Goal: Information Seeking & Learning: Learn about a topic

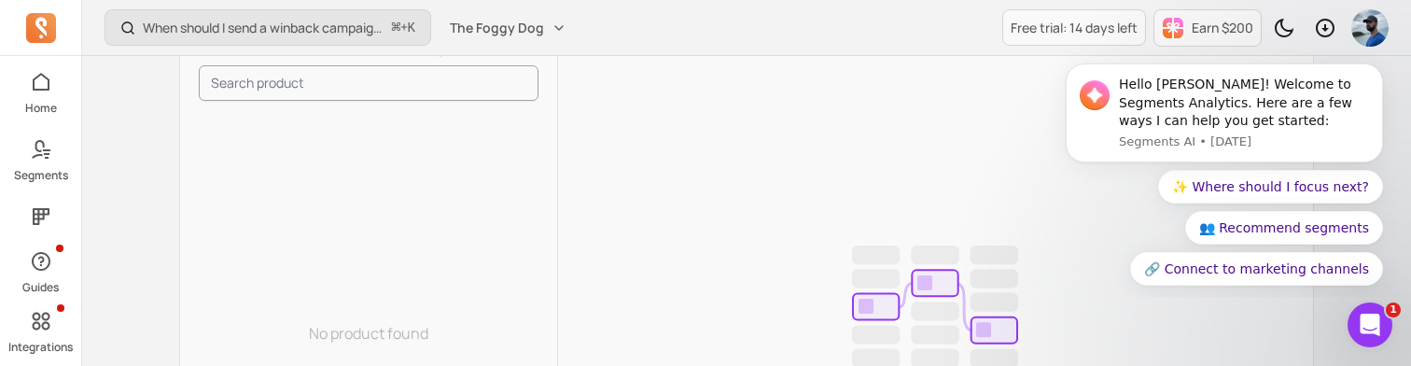
scroll to position [397, 0]
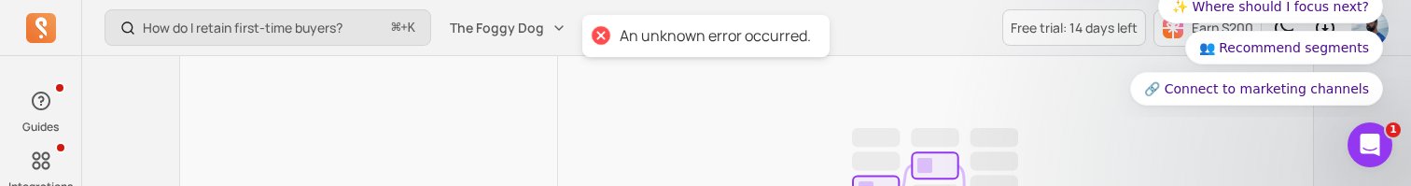
scroll to position [539, 0]
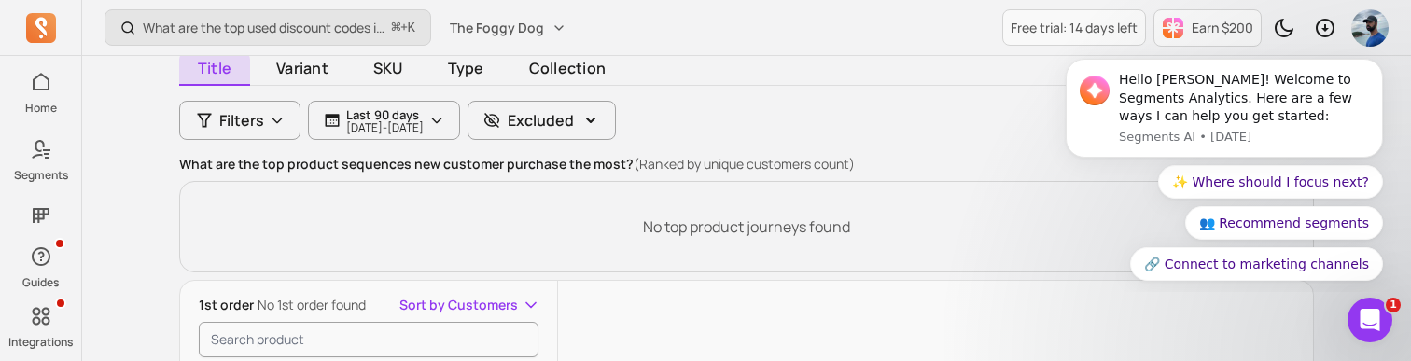
scroll to position [247, 0]
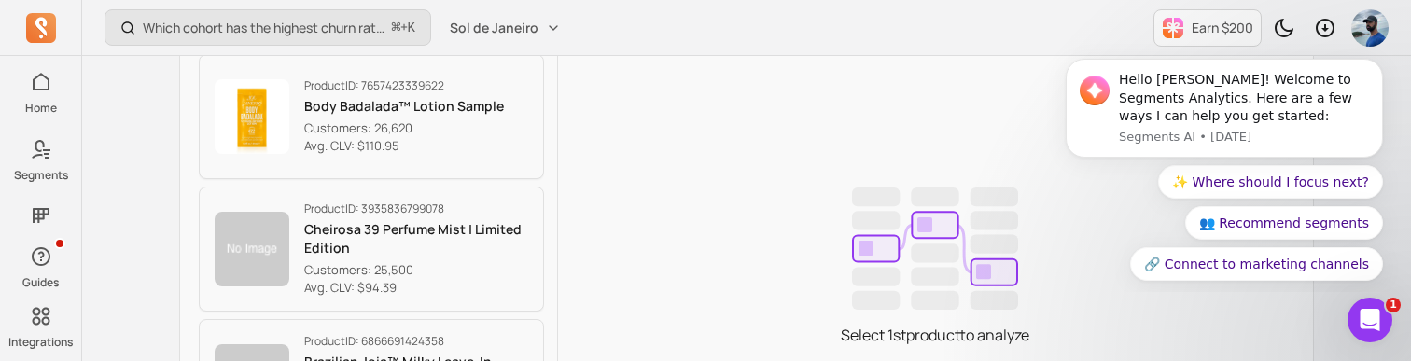
scroll to position [480, 0]
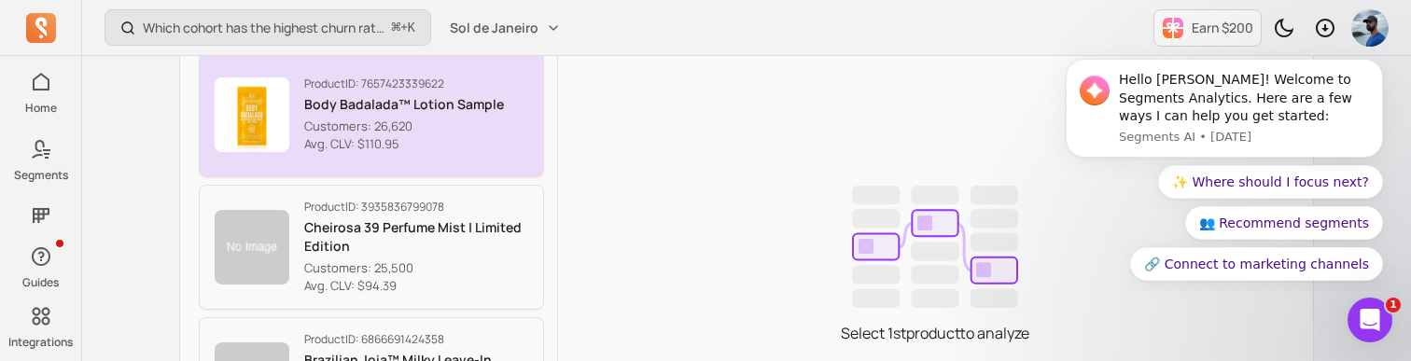
click at [504, 119] on button "Product ID: 7657423339622 Body Badalada™ Lotion Sample Customers: 26,620 Avg. C…" at bounding box center [371, 114] width 345 height 125
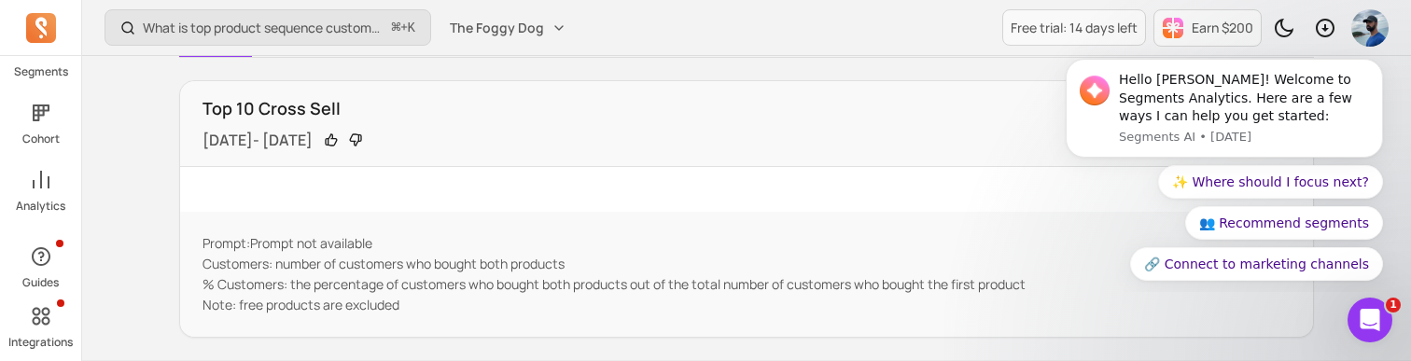
scroll to position [161, 0]
click at [44, 174] on span at bounding box center [41, 189] width 41 height 30
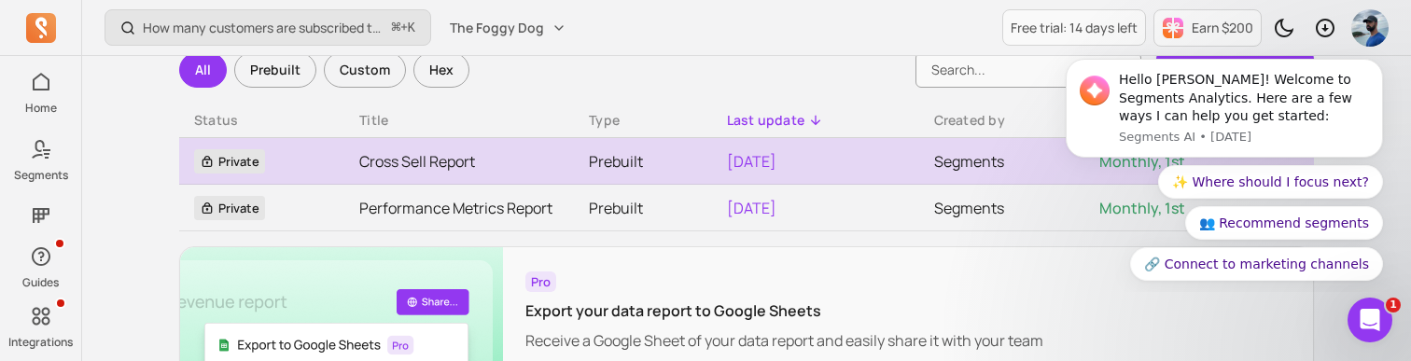
scroll to position [119, 0]
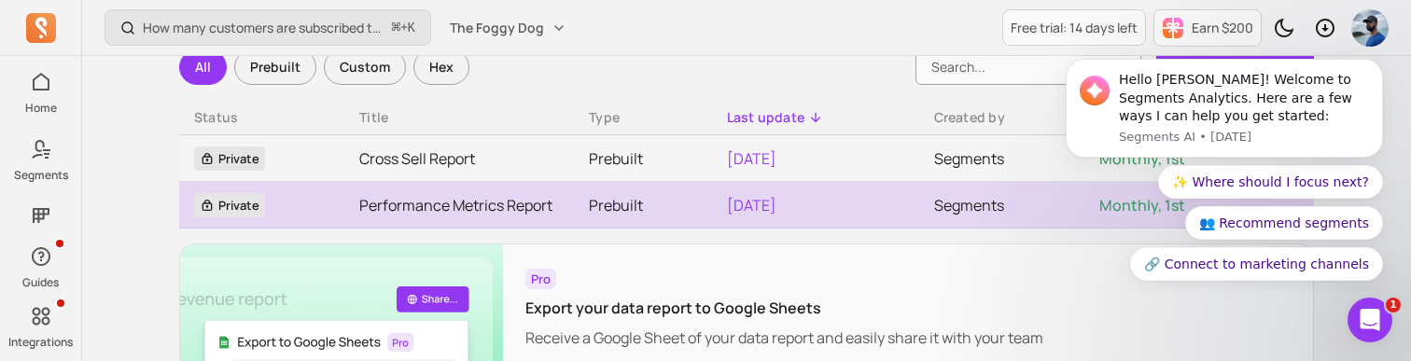
click at [441, 197] on link "Performance Metrics Report" at bounding box center [459, 205] width 200 height 22
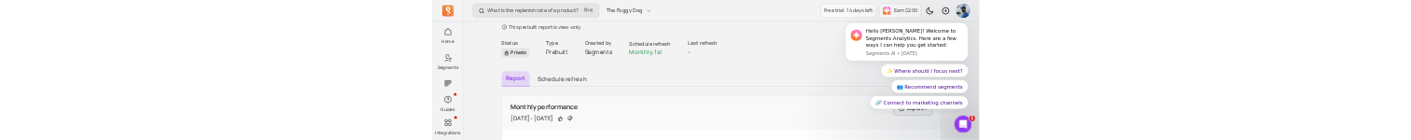
scroll to position [272, 0]
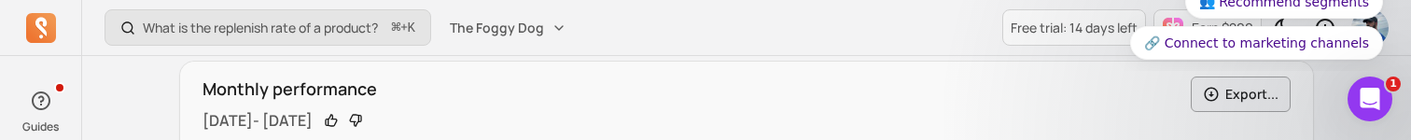
scroll to position [347, 0]
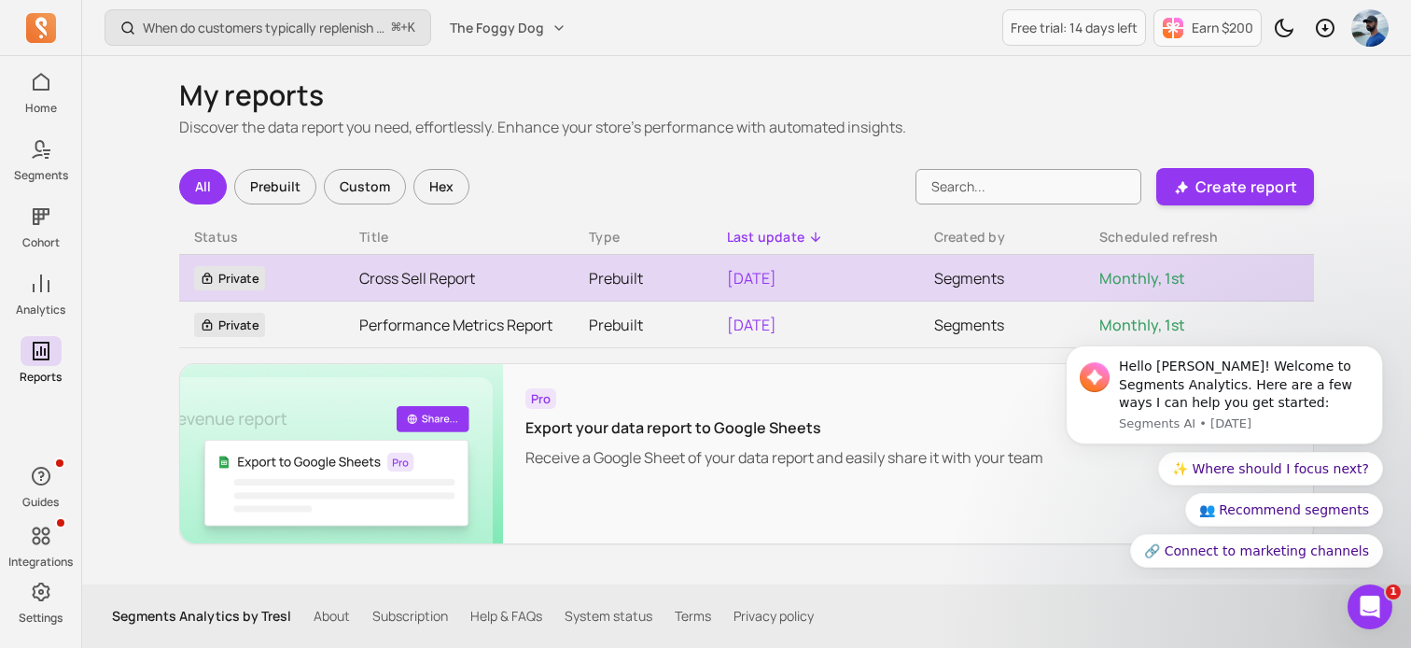
click at [411, 275] on link "Cross Sell Report" at bounding box center [459, 278] width 200 height 22
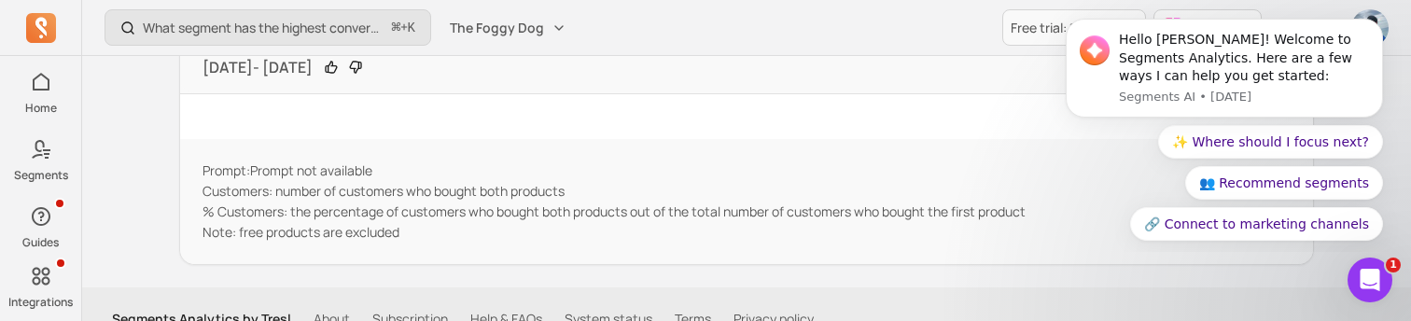
scroll to position [434, 0]
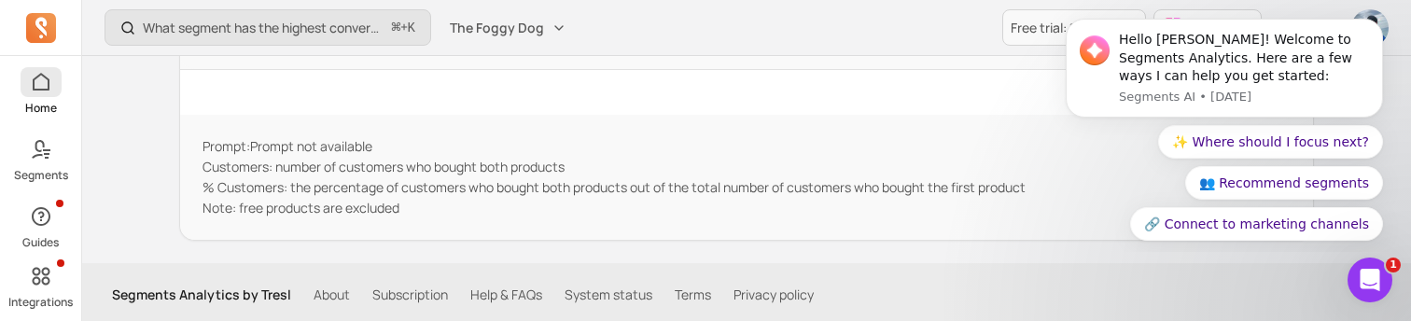
click at [49, 73] on icon at bounding box center [41, 82] width 22 height 22
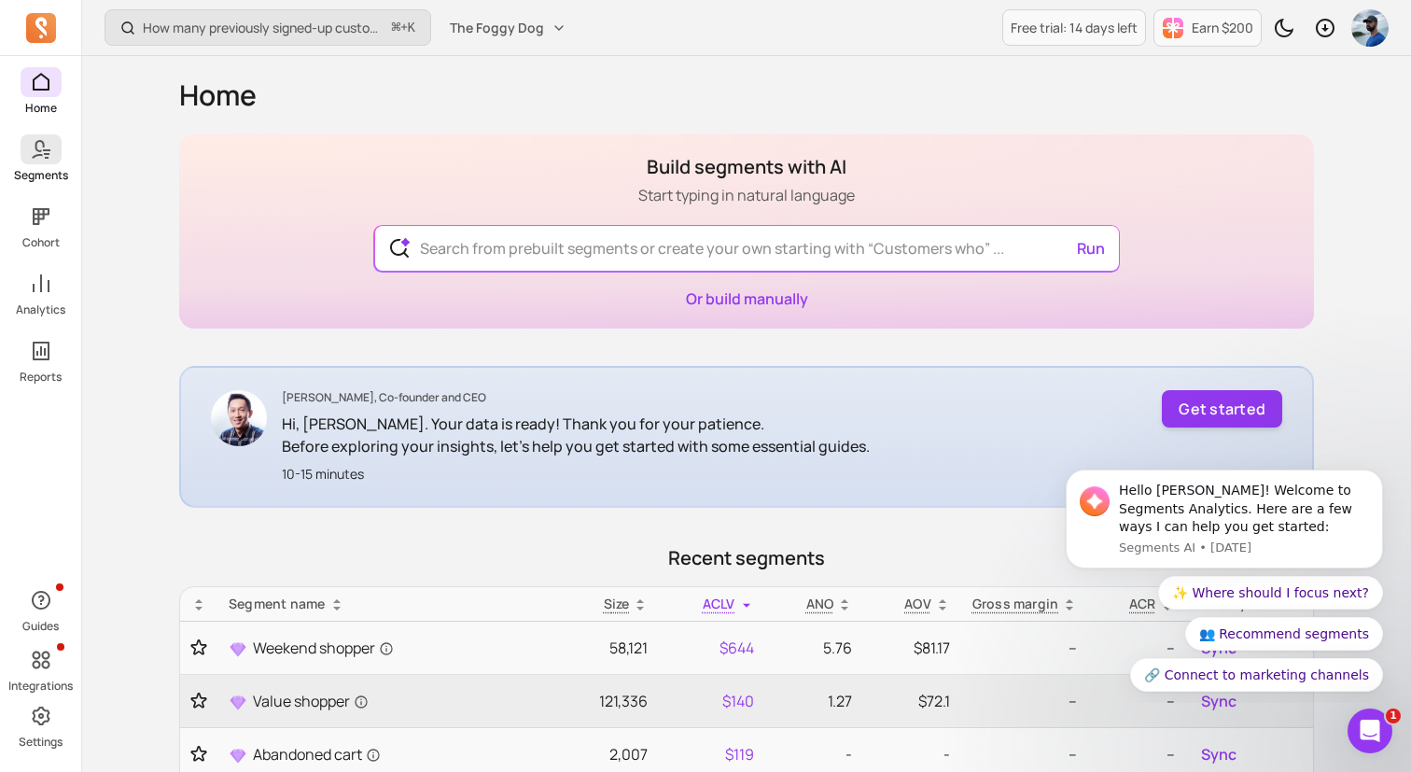
click at [26, 152] on span at bounding box center [41, 149] width 41 height 30
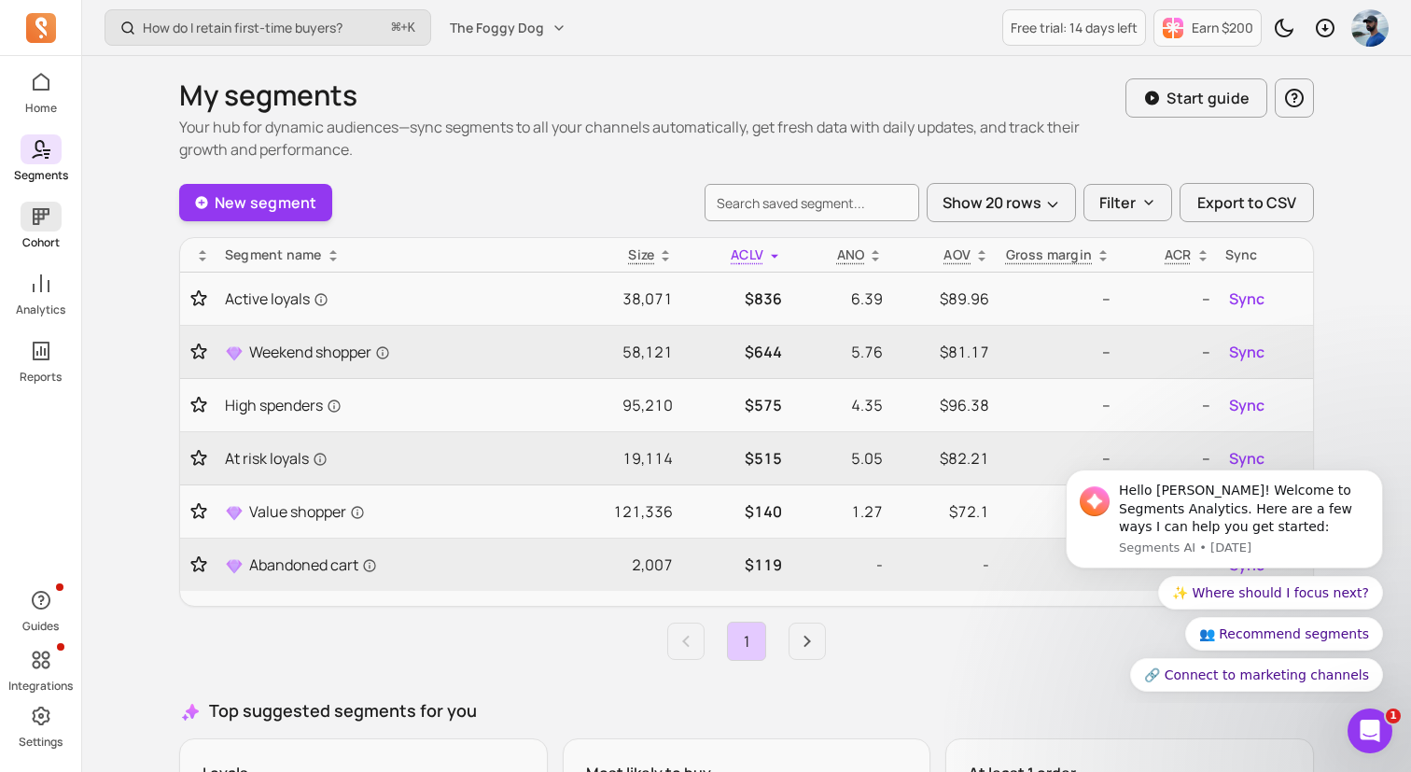
click at [43, 216] on icon at bounding box center [41, 216] width 17 height 17
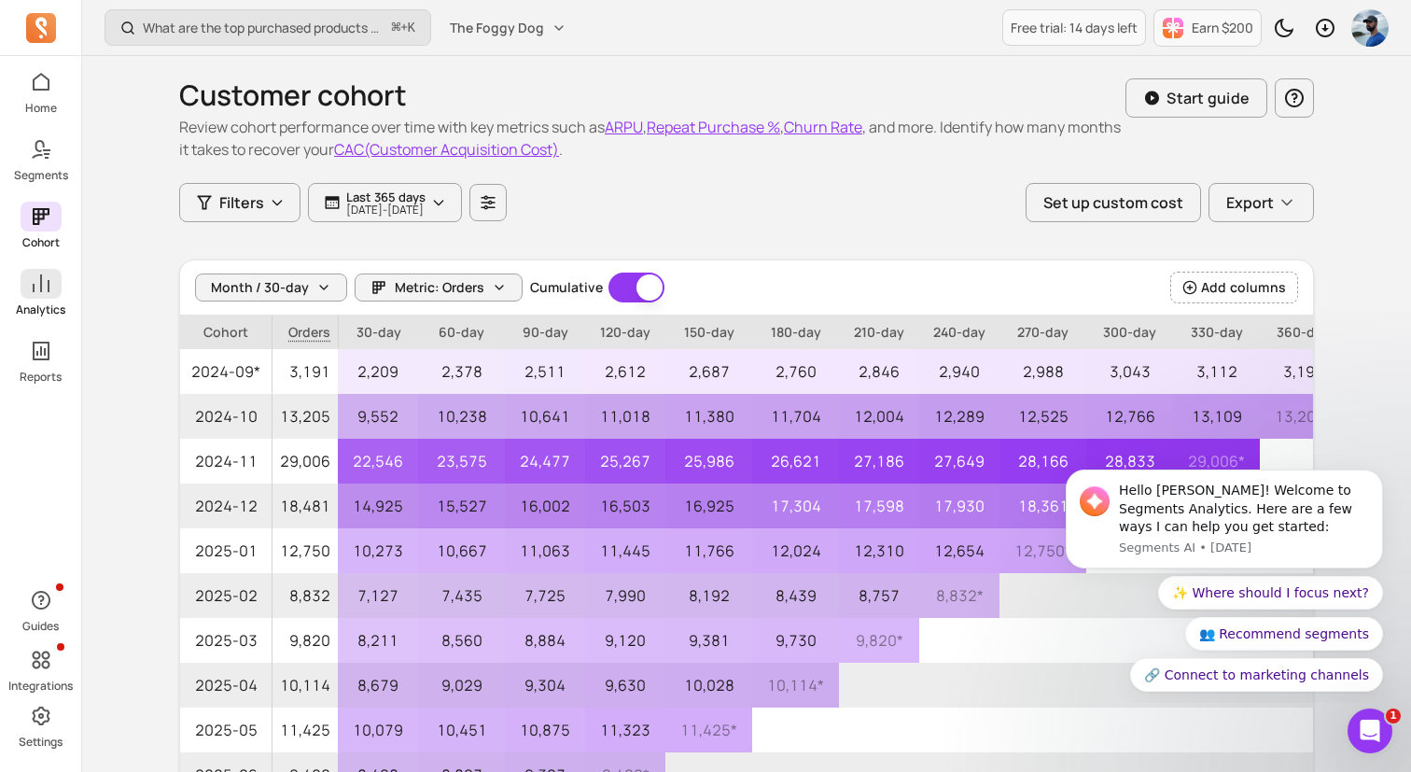
click at [40, 287] on icon at bounding box center [41, 283] width 17 height 18
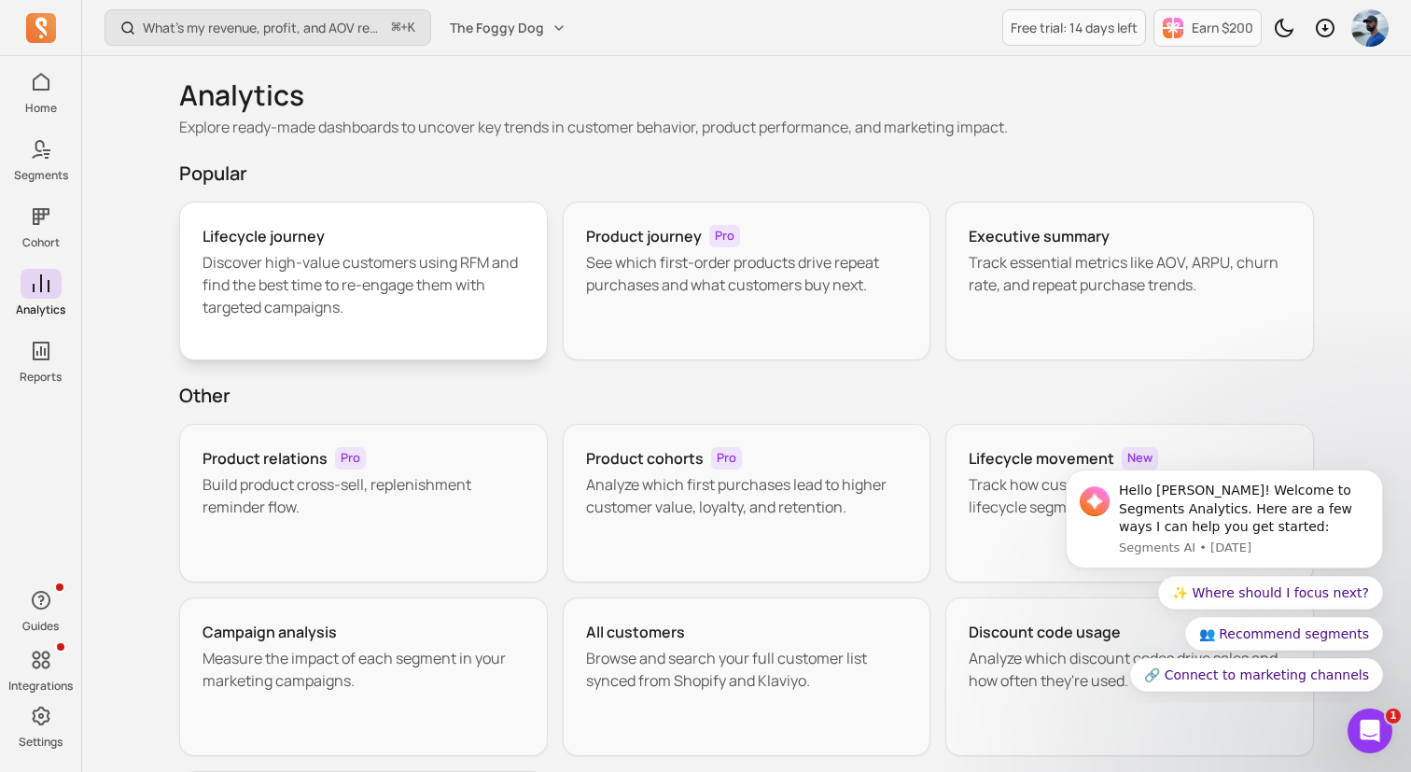
click at [460, 263] on p "Discover high-value customers using RFM and find the best time to re-engage the…" at bounding box center [363, 284] width 322 height 67
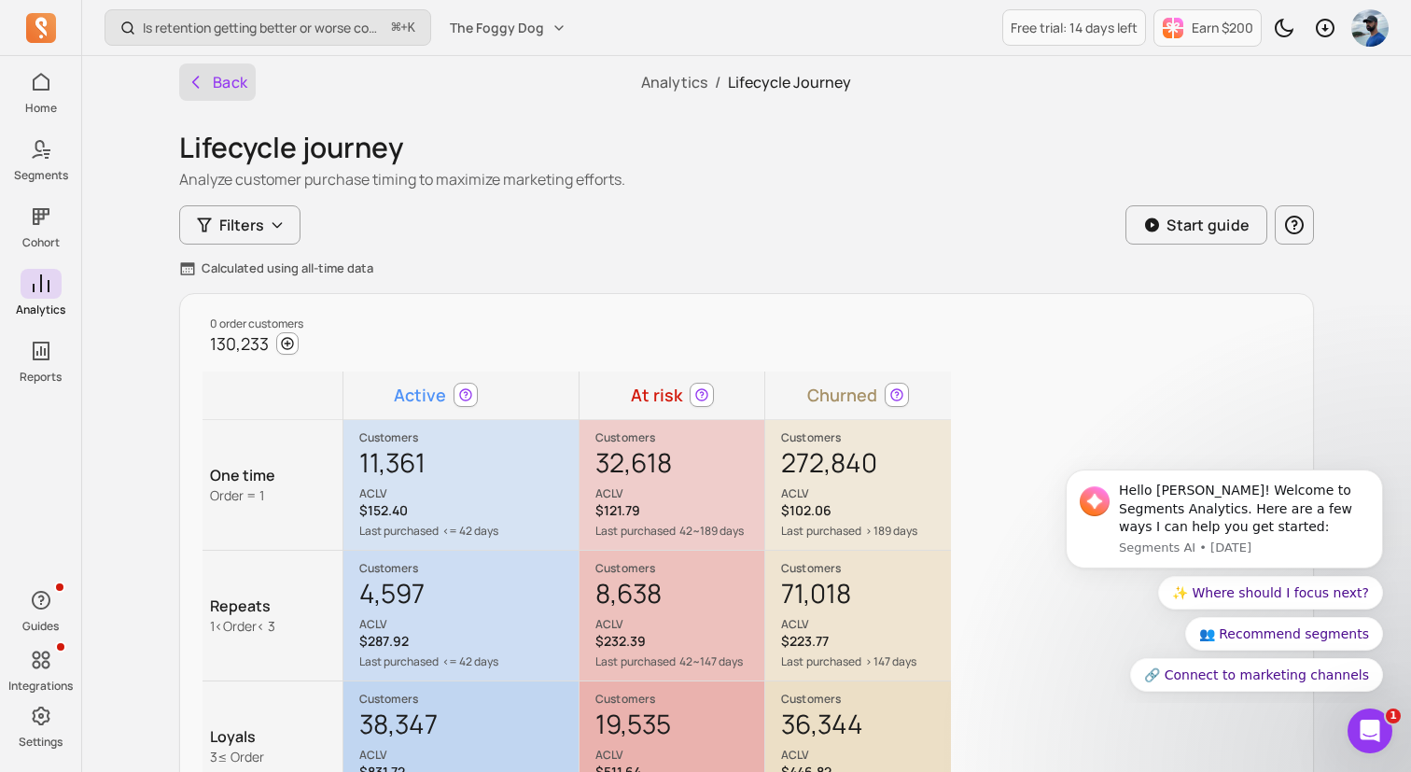
click at [203, 71] on button "Back" at bounding box center [217, 81] width 77 height 37
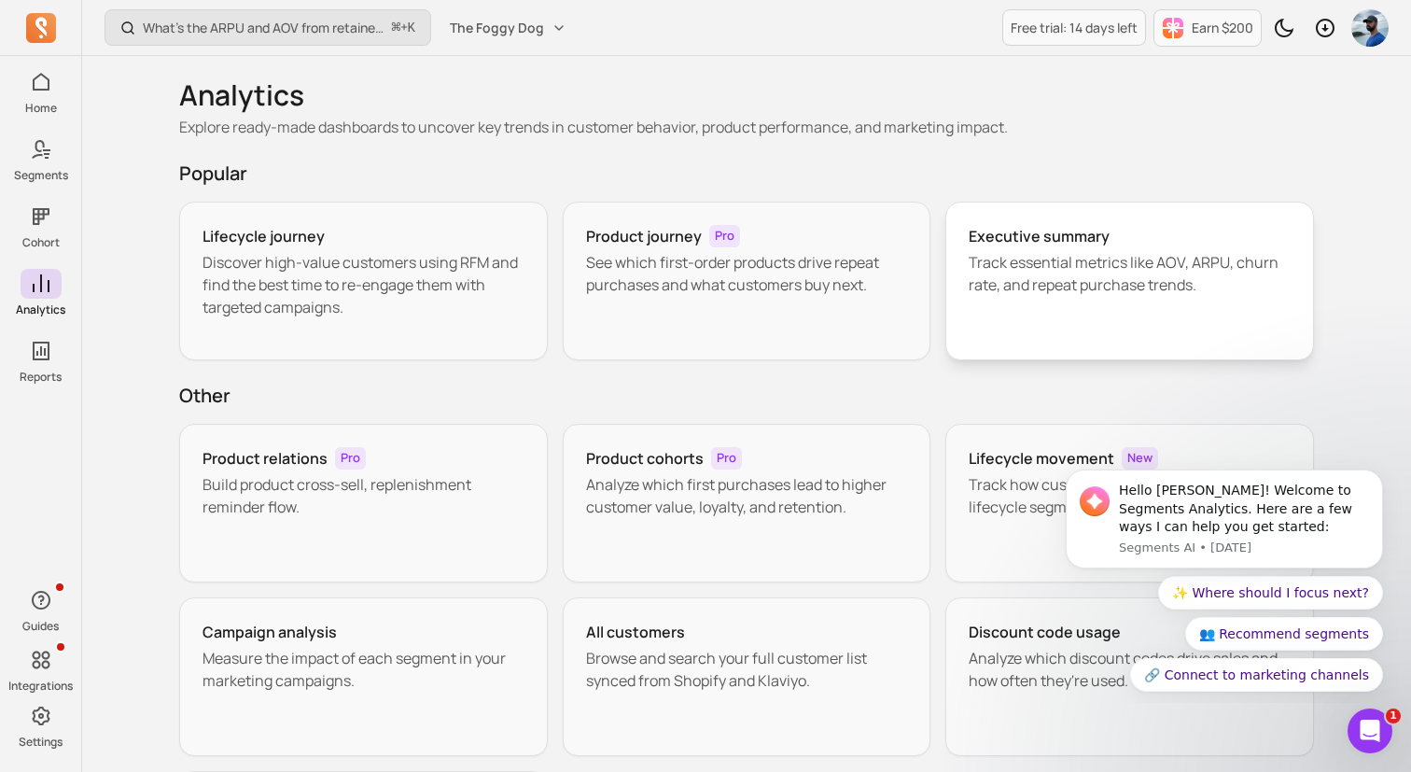
click at [1036, 329] on div "Executive summary Track essential metrics like AOV, ARPU, churn rate, and repea…" at bounding box center [1129, 281] width 369 height 159
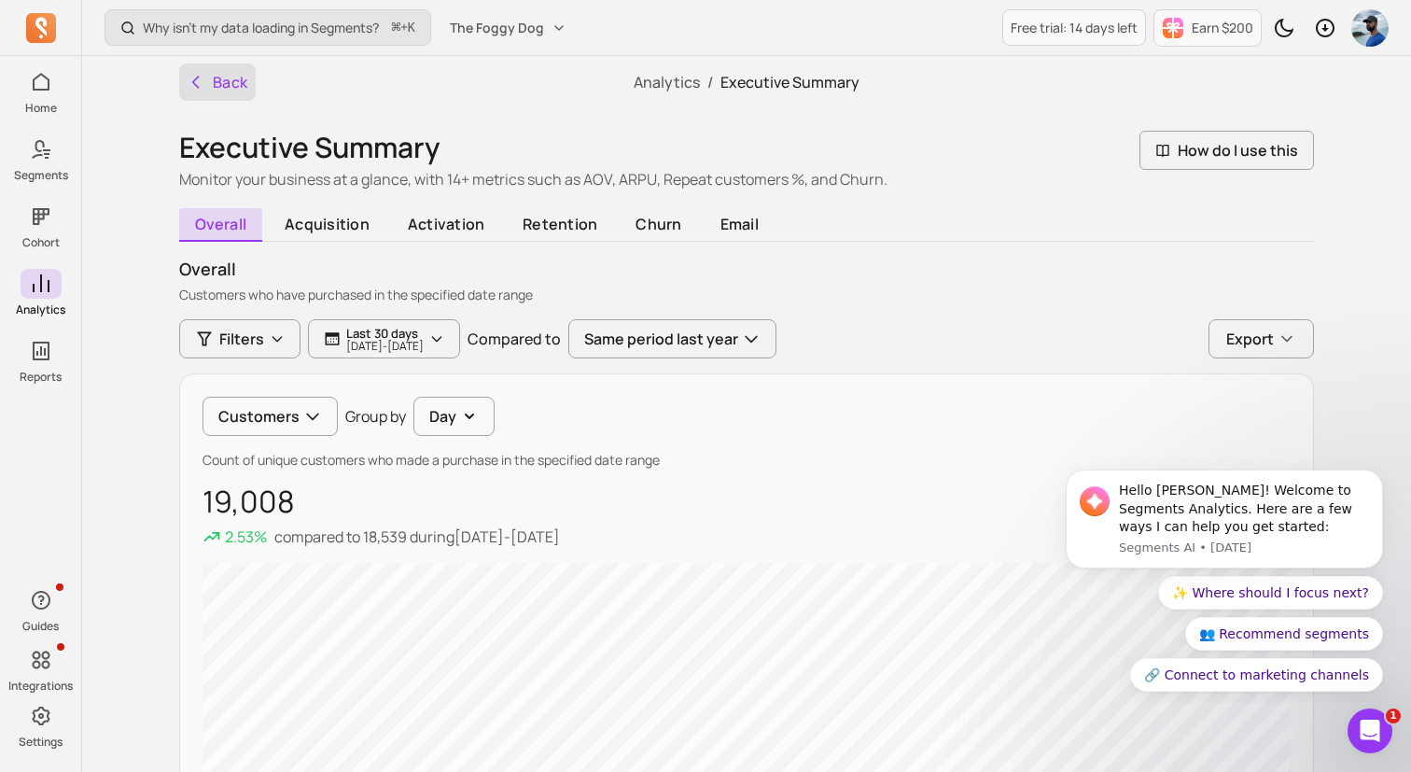
click at [191, 77] on icon "button" at bounding box center [196, 82] width 19 height 19
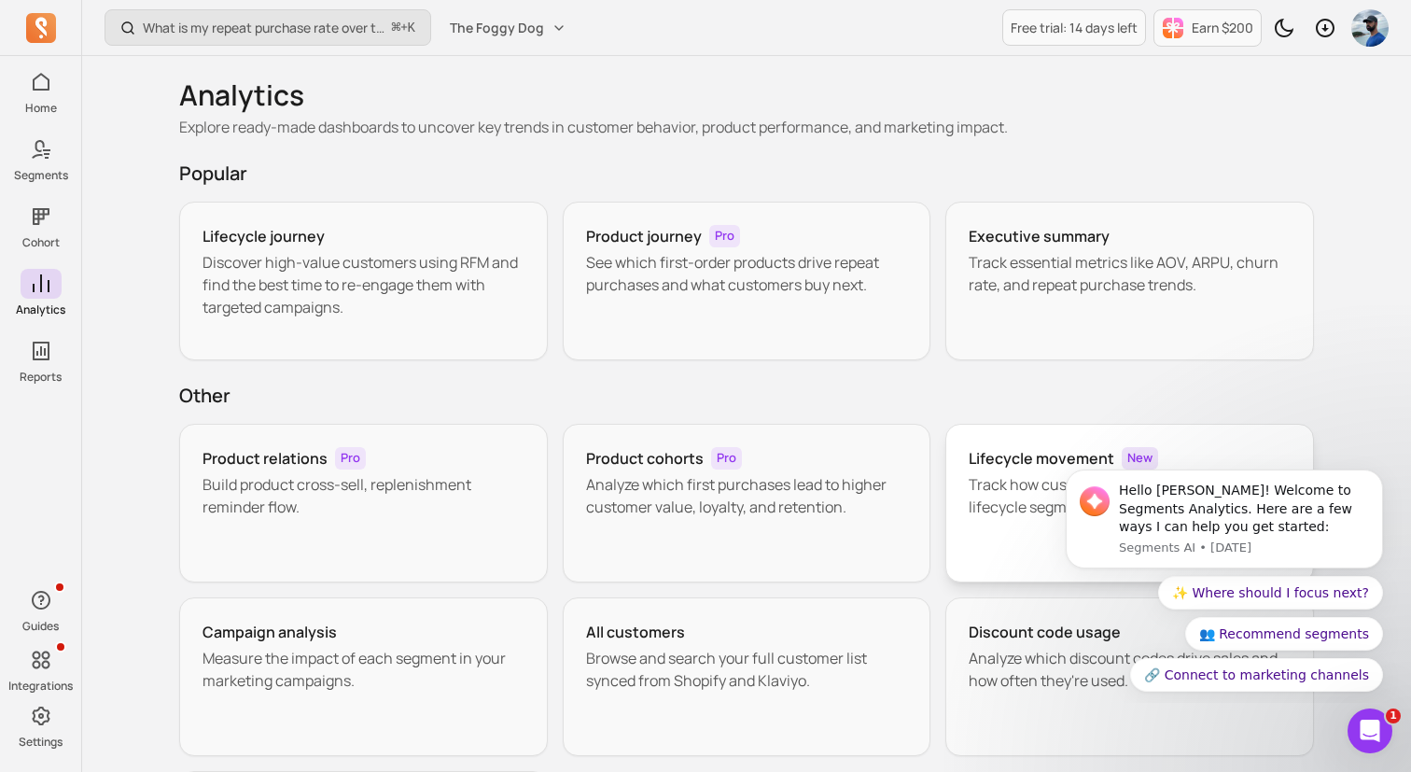
click at [1008, 469] on div "Lifecycle movement New Track how customers flow in and out of each lifecycle se…" at bounding box center [1129, 503] width 369 height 159
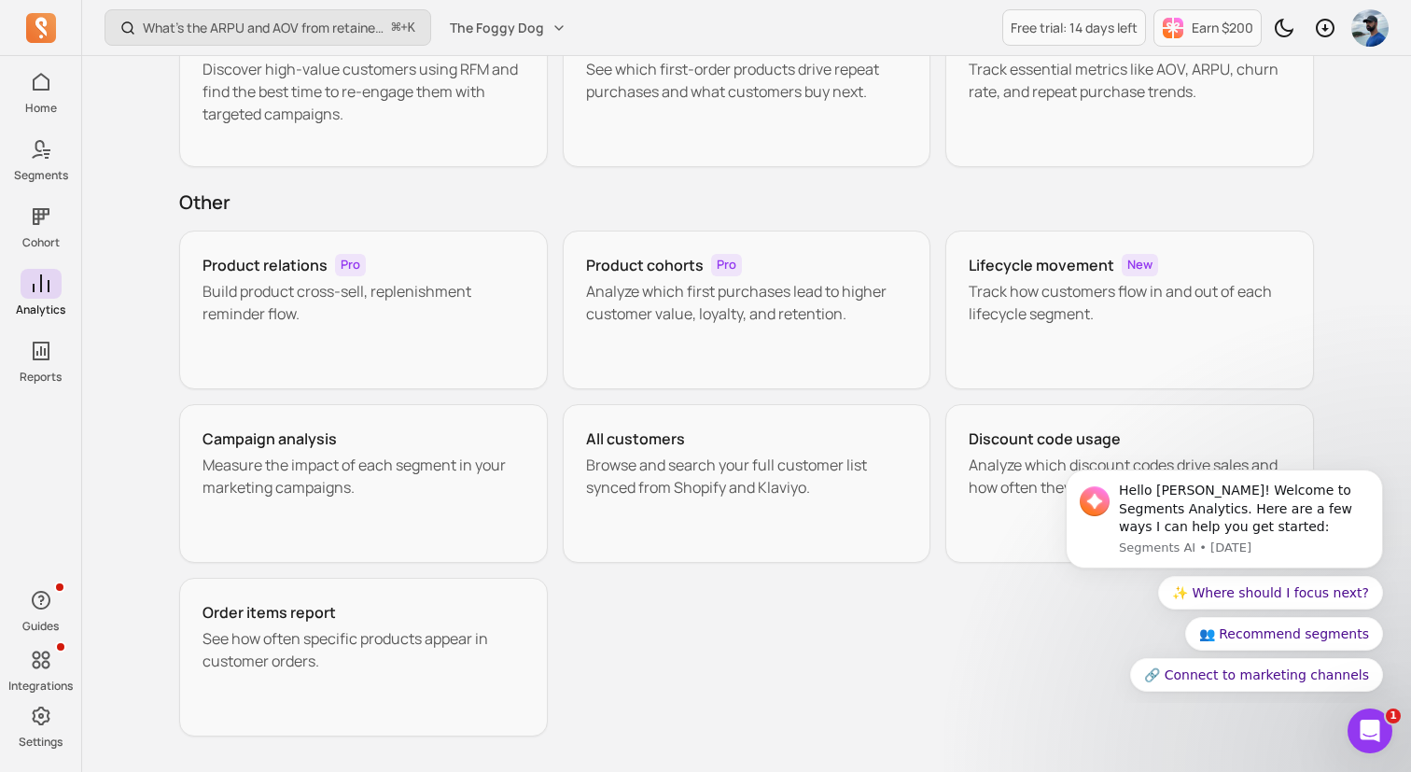
scroll to position [258, 0]
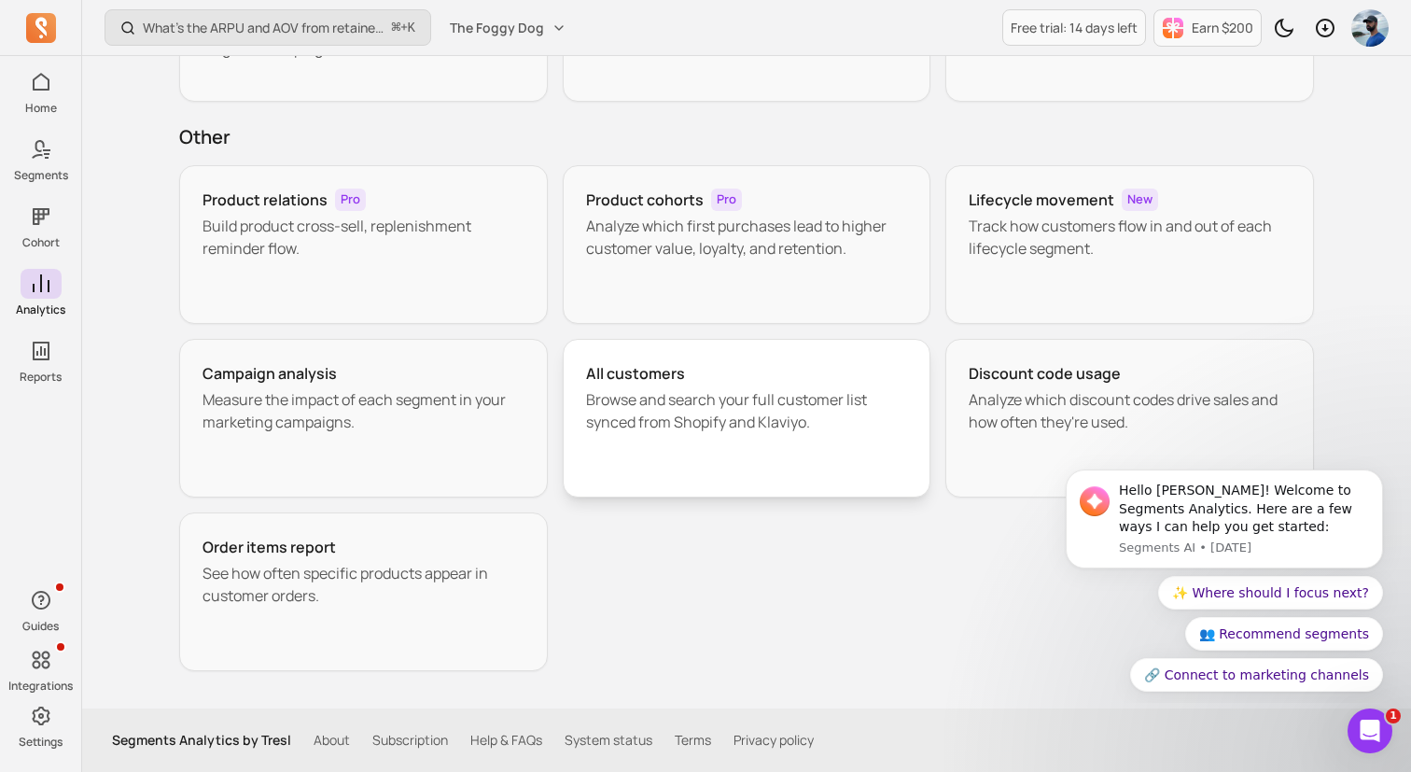
click at [682, 415] on p "Browse and search your full customer list synced from Shopify and Klaviyo." at bounding box center [747, 410] width 322 height 45
